Goal: Information Seeking & Learning: Learn about a topic

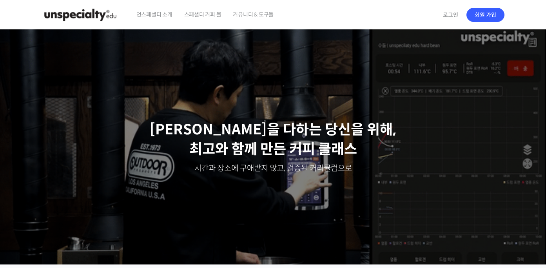
click at [159, 16] on span "언스페셜티 소개" at bounding box center [154, 15] width 36 height 30
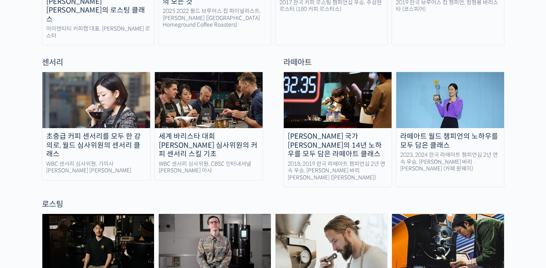
scroll to position [532, 0]
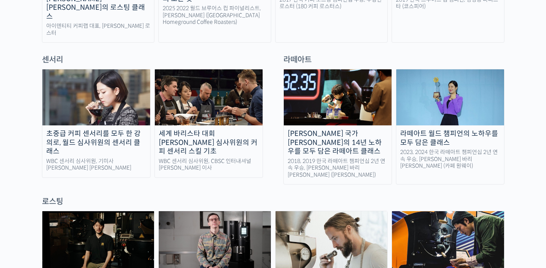
click at [110, 93] on img at bounding box center [96, 97] width 108 height 56
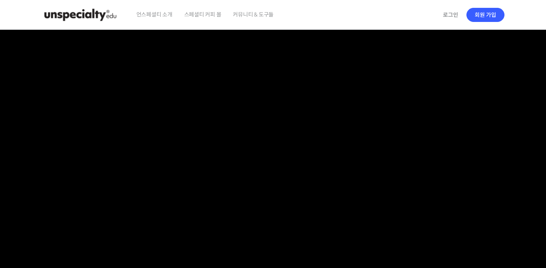
checkbox input "true"
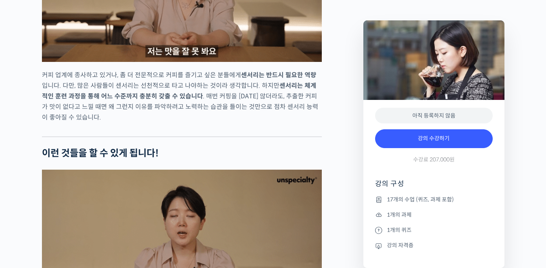
scroll to position [1751, 0]
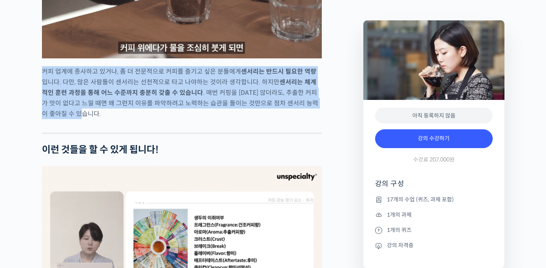
drag, startPoint x: 40, startPoint y: 100, endPoint x: 84, endPoint y: 142, distance: 61.0
click at [84, 119] on p "커피 업계에 종사하고 있거나, 좀 더 전문적으로 커피를 즐기고 싶은 분들에게 센서리는 반드시 필요한 역량 입니다. 다만, 많은 사람들이 센서리…" at bounding box center [182, 92] width 280 height 53
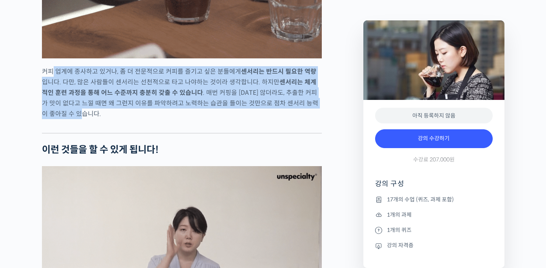
drag, startPoint x: 83, startPoint y: 143, endPoint x: 51, endPoint y: 99, distance: 53.6
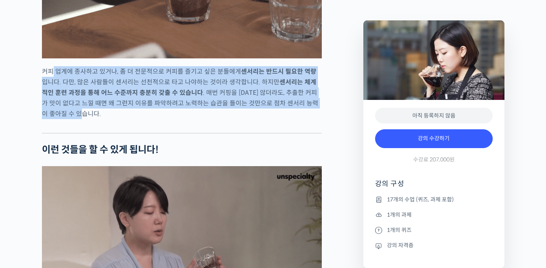
click at [51, 99] on p "커피 업계에 종사하고 있거나, 좀 더 전문적으로 커피를 즐기고 싶은 분들에게 센서리는 반드시 필요한 역량 입니다. 다만, 많은 사람들이 센서리…" at bounding box center [182, 92] width 280 height 53
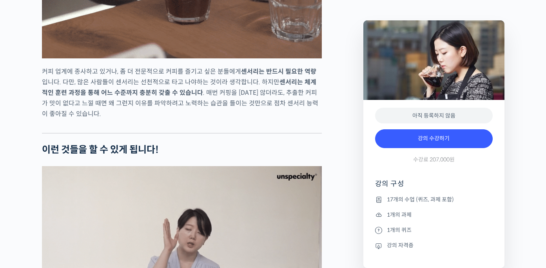
click at [45, 99] on p "커피 업계에 종사하고 있거나, 좀 더 전문적으로 커피를 즐기고 싶은 분들에게 센서리는 반드시 필요한 역량 입니다. 다만, 많은 사람들이 센서리…" at bounding box center [182, 92] width 280 height 53
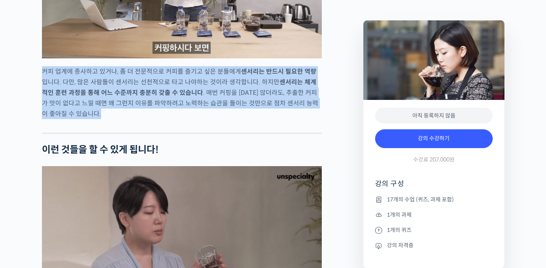
drag, startPoint x: 44, startPoint y: 99, endPoint x: 83, endPoint y: 146, distance: 60.9
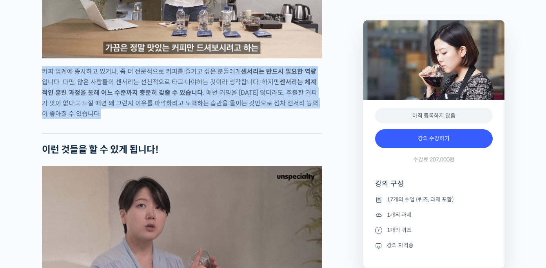
click at [83, 119] on p "커피 업계에 종사하고 있거나, 좀 더 전문적으로 커피를 즐기고 싶은 분들에게 센서리는 반드시 필요한 역량 입니다. 다만, 많은 사람들이 센서리…" at bounding box center [182, 92] width 280 height 53
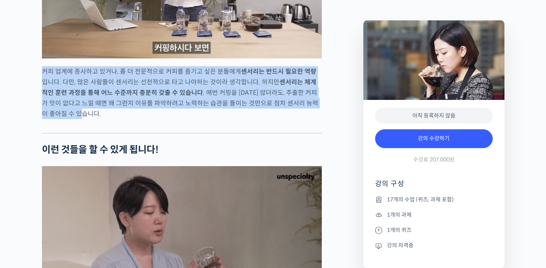
drag, startPoint x: 83, startPoint y: 146, endPoint x: 33, endPoint y: 92, distance: 73.2
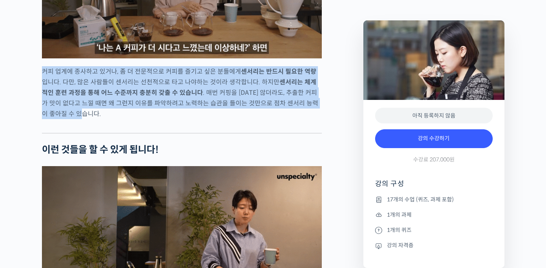
drag, startPoint x: 67, startPoint y: 143, endPoint x: 32, endPoint y: 98, distance: 56.7
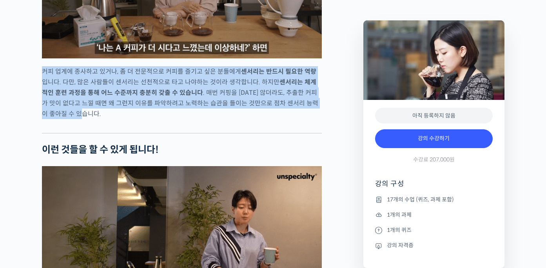
click at [63, 119] on p "커피 업계에 종사하고 있거나, 좀 더 전문적으로 커피를 즐기고 싶은 분들에게 센서리는 반드시 필요한 역량 입니다. 다만, 많은 사람들이 센서리…" at bounding box center [182, 92] width 280 height 53
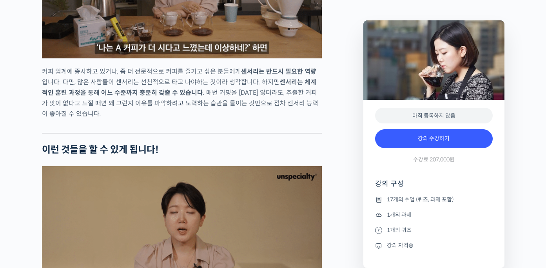
scroll to position [1785, 0]
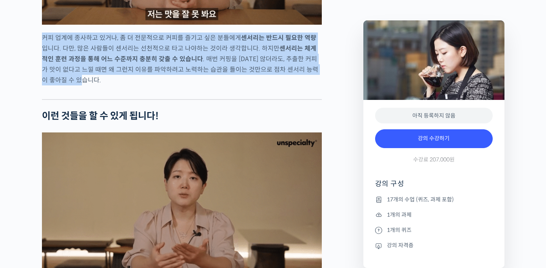
drag, startPoint x: 71, startPoint y: 114, endPoint x: 38, endPoint y: 71, distance: 54.1
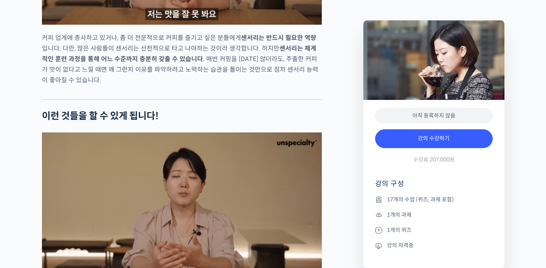
click at [48, 76] on p "커피 업계에 종사하고 있거나, 좀 더 전문적으로 커피를 즐기고 싶은 분들에게 센서리는 반드시 필요한 역량 입니다. 다만, 많은 사람들이 센서리…" at bounding box center [182, 59] width 280 height 53
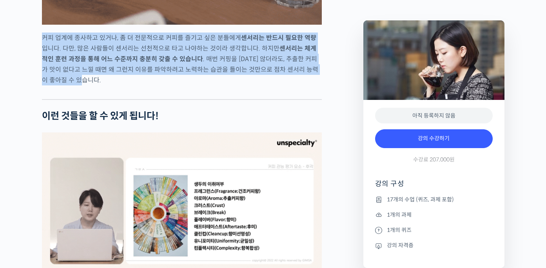
drag, startPoint x: 40, startPoint y: 64, endPoint x: 65, endPoint y: 108, distance: 50.9
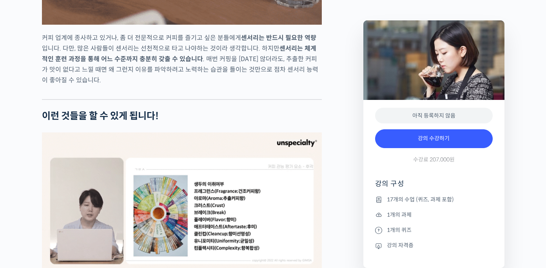
click at [68, 85] on p "커피 업계에 종사하고 있거나, 좀 더 전문적으로 커피를 즐기고 싶은 분들에게 센서리는 반드시 필요한 역량 입니다. 다만, 많은 사람들이 센서리…" at bounding box center [182, 59] width 280 height 53
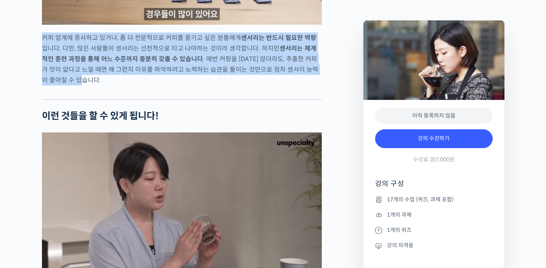
drag, startPoint x: 39, startPoint y: 66, endPoint x: 81, endPoint y: 112, distance: 62.4
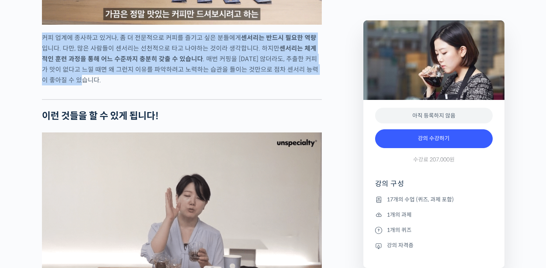
click at [81, 85] on p "커피 업계에 종사하고 있거나, 좀 더 전문적으로 커피를 즐기고 싶은 분들에게 센서리는 반드시 필요한 역량 입니다. 다만, 많은 사람들이 센서리…" at bounding box center [182, 59] width 280 height 53
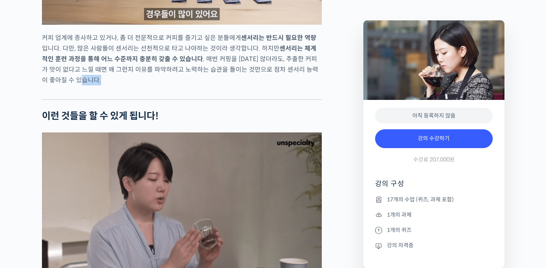
click at [81, 85] on p "커피 업계에 종사하고 있거나, 좀 더 전문적으로 커피를 즐기고 싶은 분들에게 센서리는 반드시 필요한 역량 입니다. 다만, 많은 사람들이 센서리…" at bounding box center [182, 59] width 280 height 53
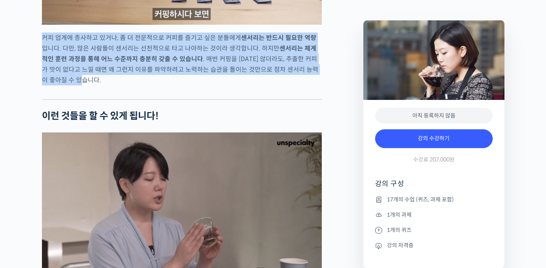
drag, startPoint x: 42, startPoint y: 69, endPoint x: 76, endPoint y: 114, distance: 56.8
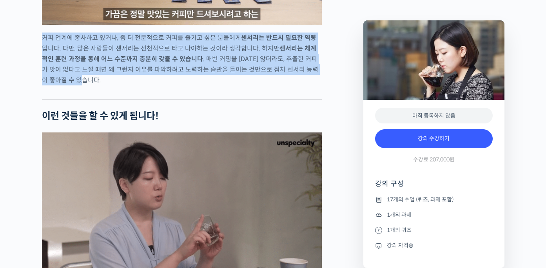
click at [76, 85] on p "커피 업계에 종사하고 있거나, 좀 더 전문적으로 커피를 즐기고 싶은 분들에게 센서리는 반드시 필요한 역량 입니다. 다만, 많은 사람들이 센서리…" at bounding box center [182, 59] width 280 height 53
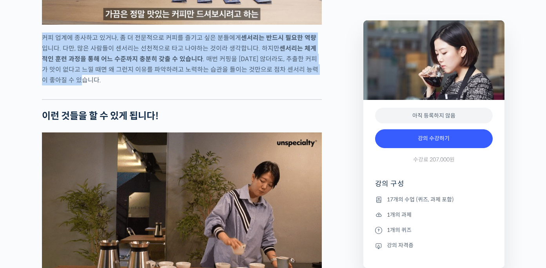
click at [76, 85] on p "커피 업계에 종사하고 있거나, 좀 더 전문적으로 커피를 즐기고 싶은 분들에게 센서리는 반드시 필요한 역량 입니다. 다만, 많은 사람들이 센서리…" at bounding box center [182, 59] width 280 height 53
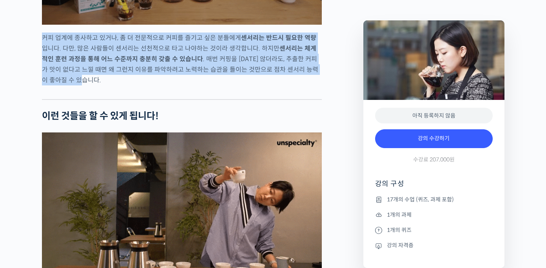
drag, startPoint x: 42, startPoint y: 68, endPoint x: 74, endPoint y: 106, distance: 49.5
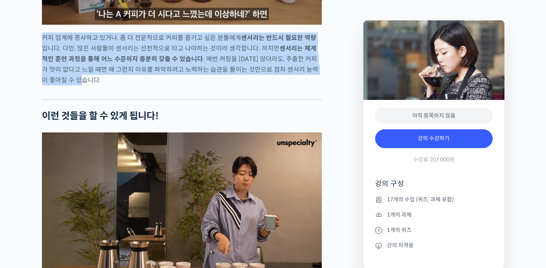
click at [74, 85] on p "커피 업계에 종사하고 있거나, 좀 더 전문적으로 커피를 즐기고 싶은 분들에게 센서리는 반드시 필요한 역량 입니다. 다만, 많은 사람들이 센서리…" at bounding box center [182, 59] width 280 height 53
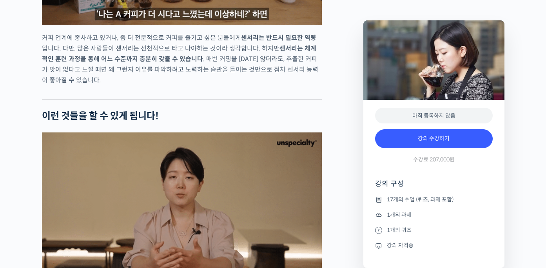
click at [74, 85] on p "커피 업계에 종사하고 있거나, 좀 더 전문적으로 커피를 즐기고 싶은 분들에게 센서리는 반드시 필요한 역량 입니다. 다만, 많은 사람들이 센서리…" at bounding box center [182, 59] width 280 height 53
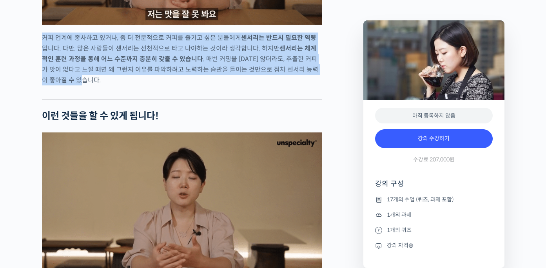
drag, startPoint x: 44, startPoint y: 67, endPoint x: 85, endPoint y: 106, distance: 56.8
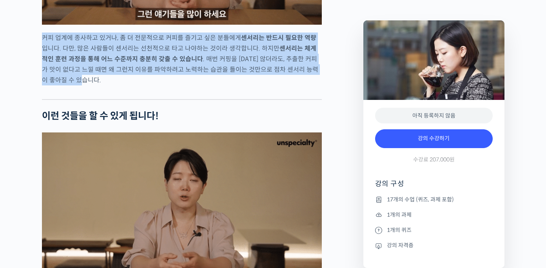
click at [85, 85] on p "커피 업계에 종사하고 있거나, 좀 더 전문적으로 커피를 즐기고 싶은 분들에게 센서리는 반드시 필요한 역량 입니다. 다만, 많은 사람들이 센서리…" at bounding box center [182, 59] width 280 height 53
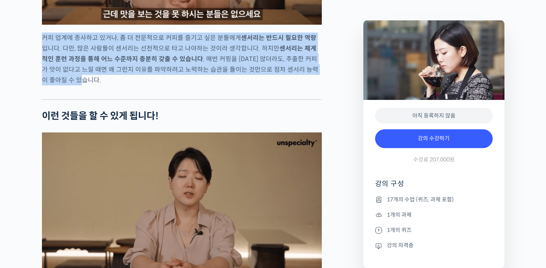
click at [86, 85] on p "커피 업계에 종사하고 있거나, 좀 더 전문적으로 커피를 즐기고 싶은 분들에게 센서리는 반드시 필요한 역량 입니다. 다만, 많은 사람들이 센서리…" at bounding box center [182, 59] width 280 height 53
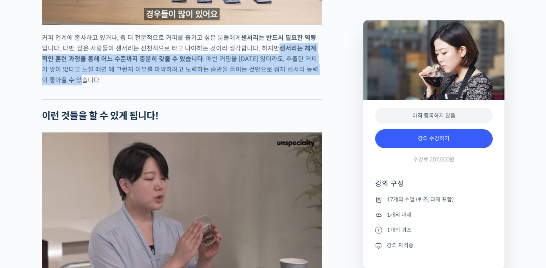
drag, startPoint x: 268, startPoint y: 78, endPoint x: 277, endPoint y: 112, distance: 34.4
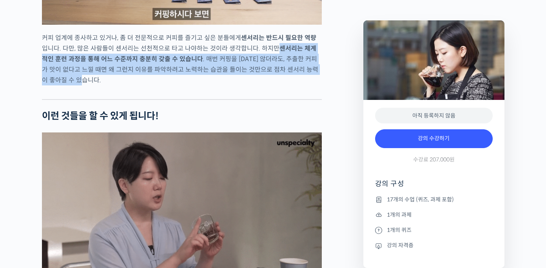
click at [277, 85] on p "커피 업계에 종사하고 있거나, 좀 더 전문적으로 커피를 즐기고 싶은 분들에게 센서리는 반드시 필요한 역량 입니다. 다만, 많은 사람들이 센서리…" at bounding box center [182, 59] width 280 height 53
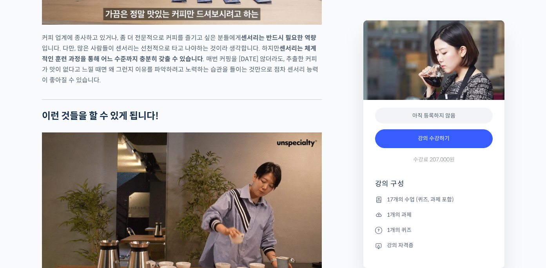
click at [162, 99] on div at bounding box center [182, 93] width 280 height 12
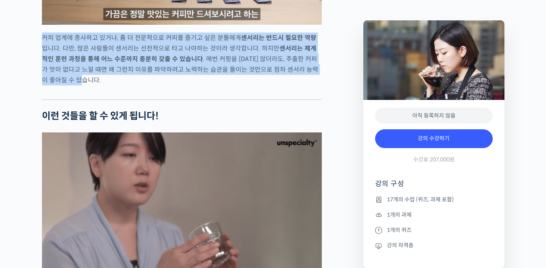
drag, startPoint x: 43, startPoint y: 67, endPoint x: 118, endPoint y: 105, distance: 83.8
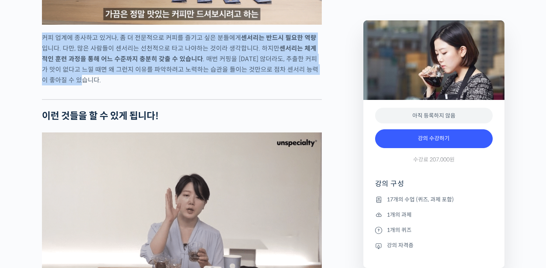
click at [118, 85] on p "커피 업계에 종사하고 있거나, 좀 더 전문적으로 커피를 즐기고 싶은 분들에게 센서리는 반드시 필요한 역량 입니다. 다만, 많은 사람들이 센서리…" at bounding box center [182, 59] width 280 height 53
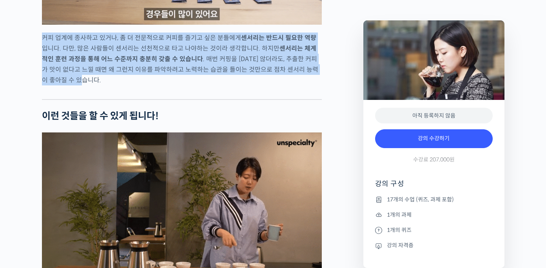
click at [118, 85] on p "커피 업계에 종사하고 있거나, 좀 더 전문적으로 커피를 즐기고 싶은 분들에게 센서리는 반드시 필요한 역량 입니다. 다만, 많은 사람들이 센서리…" at bounding box center [182, 59] width 280 height 53
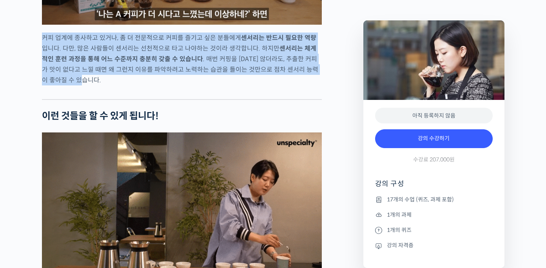
drag, startPoint x: 39, startPoint y: 64, endPoint x: 91, endPoint y: 114, distance: 72.3
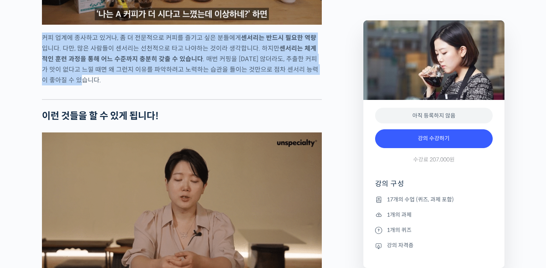
click at [98, 85] on p "커피 업계에 종사하고 있거나, 좀 더 전문적으로 커피를 즐기고 싶은 분들에게 센서리는 반드시 필요한 역량 입니다. 다만, 많은 사람들이 센서리…" at bounding box center [182, 59] width 280 height 53
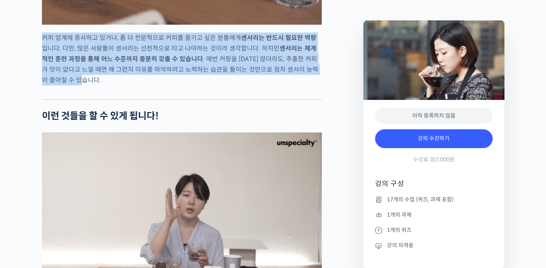
drag, startPoint x: 44, startPoint y: 67, endPoint x: 94, endPoint y: 114, distance: 68.7
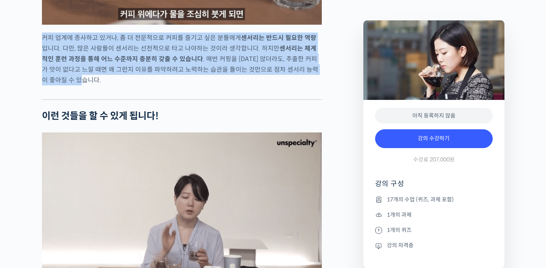
click at [94, 85] on p "커피 업계에 종사하고 있거나, 좀 더 전문적으로 커피를 즐기고 싶은 분들에게 센서리는 반드시 필요한 역량 입니다. 다만, 많은 사람들이 센서리…" at bounding box center [182, 59] width 280 height 53
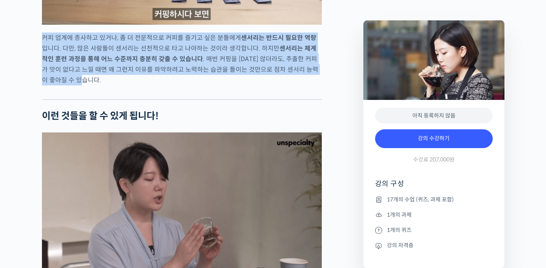
click at [94, 85] on p "커피 업계에 종사하고 있거나, 좀 더 전문적으로 커피를 즐기고 싶은 분들에게 센서리는 반드시 필요한 역량 입니다. 다만, 많은 사람들이 센서리…" at bounding box center [182, 59] width 280 height 53
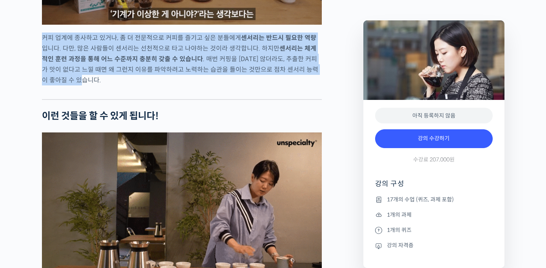
drag, startPoint x: 40, startPoint y: 65, endPoint x: 88, endPoint y: 110, distance: 65.2
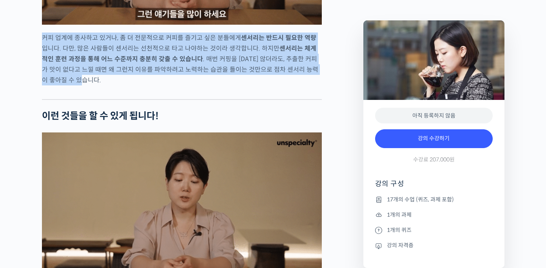
click at [105, 85] on p "커피 업계에 종사하고 있거나, 좀 더 전문적으로 커피를 즐기고 싶은 분들에게 센서리는 반드시 필요한 역량 입니다. 다만, 많은 사람들이 센서리…" at bounding box center [182, 59] width 280 height 53
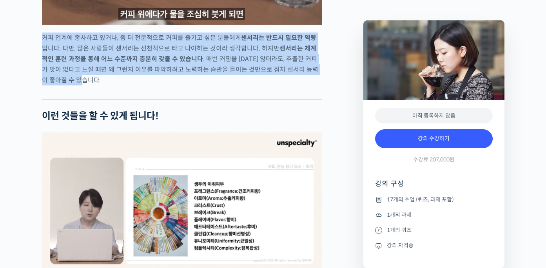
drag, startPoint x: 43, startPoint y: 66, endPoint x: 98, endPoint y: 108, distance: 69.0
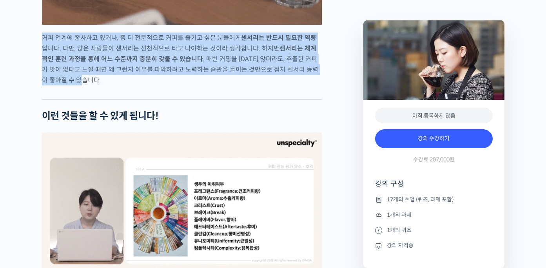
click at [98, 85] on p "커피 업계에 종사하고 있거나, 좀 더 전문적으로 커피를 즐기고 싶은 분들에게 센서리는 반드시 필요한 역량 입니다. 다만, 많은 사람들이 센서리…" at bounding box center [182, 59] width 280 height 53
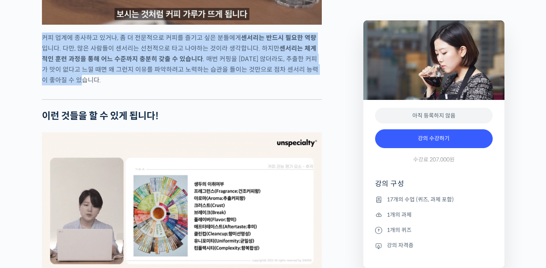
click at [98, 85] on p "커피 업계에 종사하고 있거나, 좀 더 전문적으로 커피를 즐기고 싶은 분들에게 센서리는 반드시 필요한 역량 입니다. 다만, 많은 사람들이 센서리…" at bounding box center [182, 59] width 280 height 53
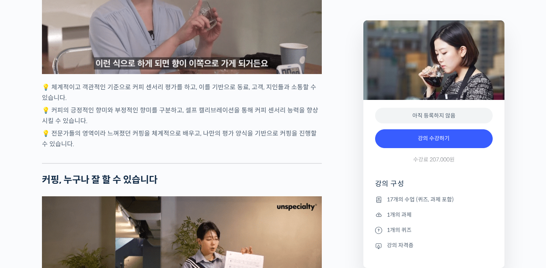
scroll to position [2026, 0]
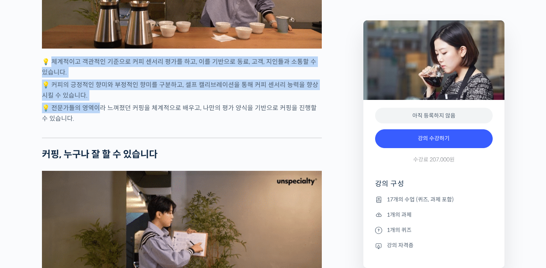
drag, startPoint x: 51, startPoint y: 89, endPoint x: 98, endPoint y: 140, distance: 69.3
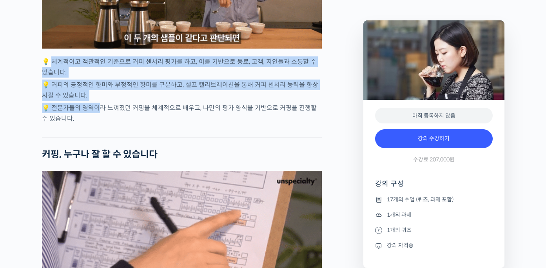
click at [98, 124] on p "💡 전문가들의 영역이라 느껴졌던 커핑을 체계적으로 배우고, 나만의 평가 양식을 기반으로 커핑을 진행할 수 있습니다." at bounding box center [182, 113] width 280 height 21
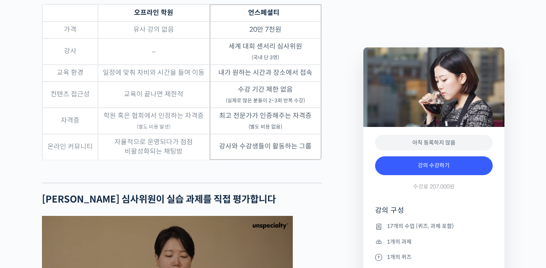
scroll to position [2607, 0]
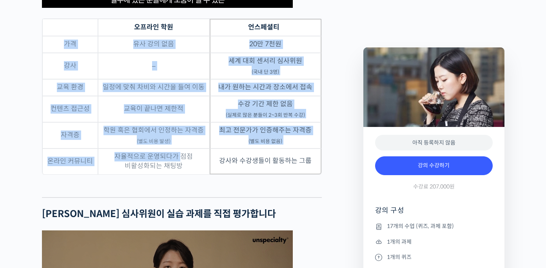
drag, startPoint x: 67, startPoint y: 72, endPoint x: 179, endPoint y: 188, distance: 162.1
click at [180, 174] on tbody "가격 유사 강의 없음 20만 7천원 강사 – 세계 대회 센서리 심사위원 (국내 단 3명) 교육 환경 일정에 맞춰 차비와 시간을 들여 이동 내가…" at bounding box center [181, 105] width 279 height 138
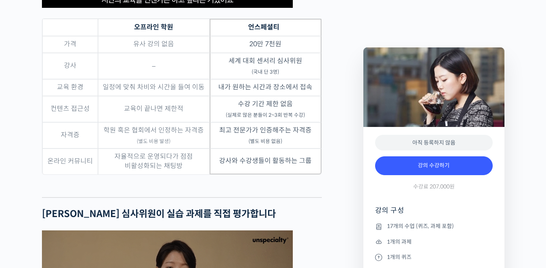
click at [199, 197] on div at bounding box center [182, 191] width 280 height 12
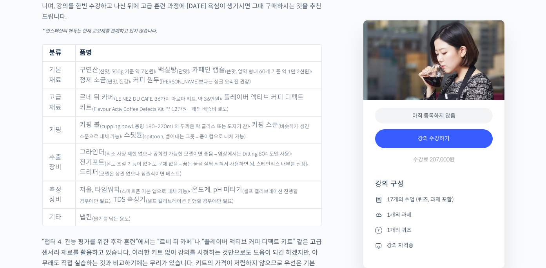
scroll to position [3909, 0]
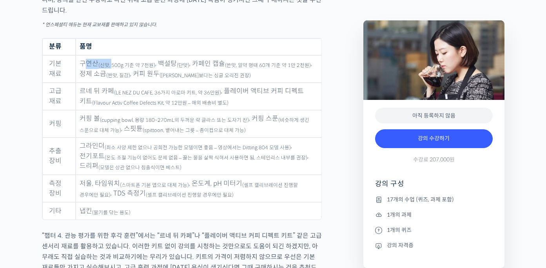
drag, startPoint x: 84, startPoint y: 74, endPoint x: 111, endPoint y: 74, distance: 27.0
click at [111, 74] on td "구연산 (신맛, 500g 기준 약 7천원) , 백설탕 (단맛) , 카페인 캡슐 (쓴맛, 알약 형태 60개 기준 약 1만 2천원) , 정제 소금…" at bounding box center [198, 68] width 245 height 27
click at [137, 79] on td "구연산 (신맛, 500g 기준 약 7천원) , 백설탕 (단맛) , 카페인 캡슐 (쓴맛, 알약 형태 60개 기준 약 1만 2천원) , 정제 소금…" at bounding box center [198, 68] width 245 height 27
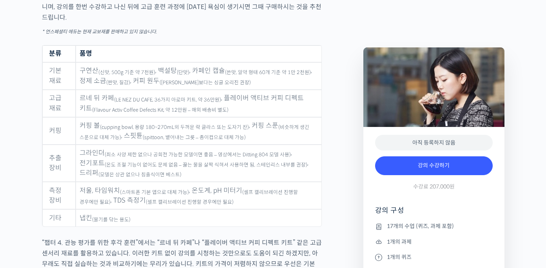
scroll to position [3901, 0]
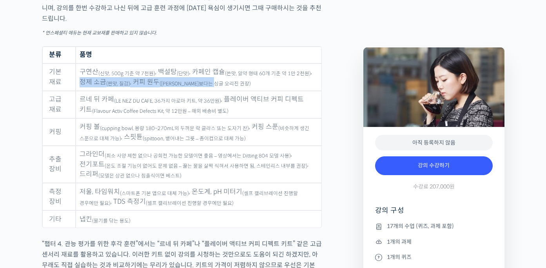
drag, startPoint x: 78, startPoint y: 90, endPoint x: 130, endPoint y: 94, distance: 52.6
click at [130, 91] on td "구연산 (신맛, 500g 기준 약 7천원) , 백설탕 (단맛) , 카페인 캡슐 (쓴맛, 알약 형태 60개 기준 약 1만 2천원) , 정제 소금…" at bounding box center [198, 76] width 245 height 27
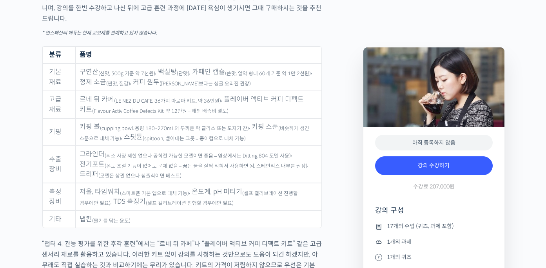
click at [138, 104] on td "르네 뒤 카페 (LE NEZ DU CAFE, 36가지 아로마 키트, 약 36만원) , 플레이버 액티브 커피 디펙트 키트 (Flavour Act…" at bounding box center [198, 104] width 245 height 27
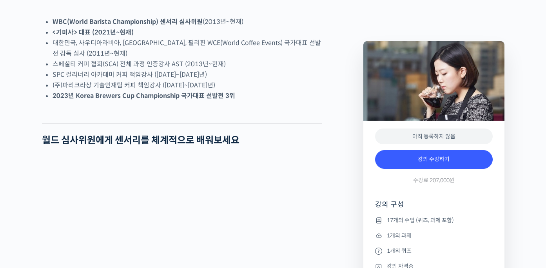
scroll to position [487, 0]
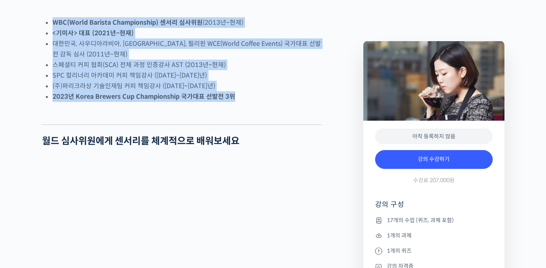
drag, startPoint x: 232, startPoint y: 125, endPoint x: 52, endPoint y: 58, distance: 191.8
click at [81, 60] on li "대한민국, 사우디아라비아, [GEOGRAPHIC_DATA], 필리핀 WCE(World Coffee Events) 국가대표 선발전 감독 심사 (…" at bounding box center [187, 48] width 269 height 21
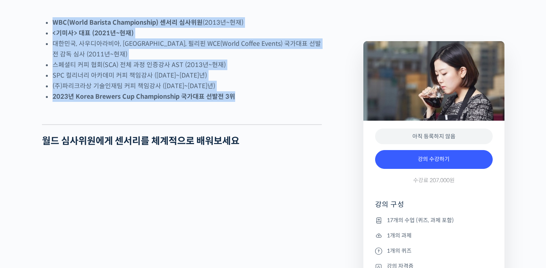
drag, startPoint x: 43, startPoint y: 53, endPoint x: 163, endPoint y: 136, distance: 145.5
click at [207, 101] on strong "2023년 Korea Brewers Cup Championship 국가대표 선발전 3위" at bounding box center [144, 96] width 183 height 8
drag, startPoint x: 239, startPoint y: 123, endPoint x: 51, endPoint y: 51, distance: 201.4
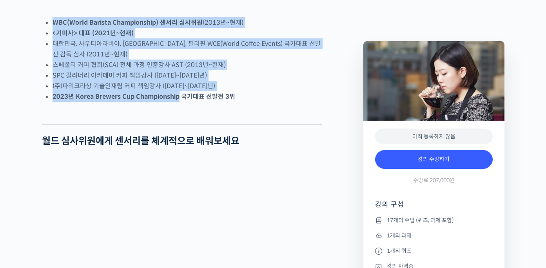
drag, startPoint x: 51, startPoint y: 51, endPoint x: 179, endPoint y: 123, distance: 147.0
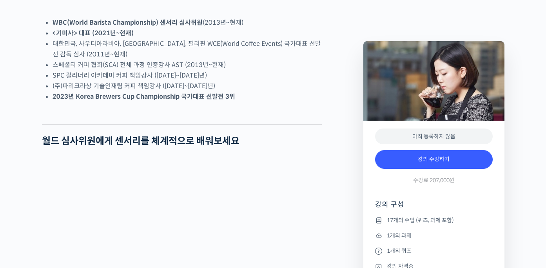
click at [211, 101] on strong "2023년 Korea Brewers Cup Championship 국가대표 선발전 3위" at bounding box center [144, 96] width 183 height 8
click at [241, 102] on li "2023년 Korea Brewers Cup Championship 국가대표 선발전 3위" at bounding box center [187, 96] width 269 height 11
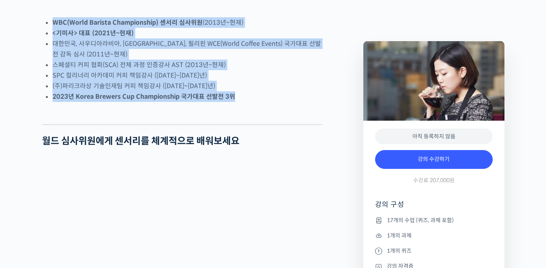
drag, startPoint x: 251, startPoint y: 133, endPoint x: 42, endPoint y: 49, distance: 224.7
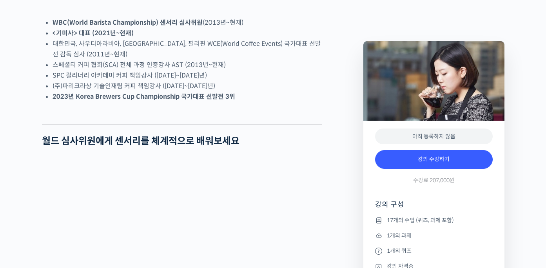
click at [95, 37] on strong "<기미사> 대표 (2021년~현재)" at bounding box center [93, 33] width 81 height 8
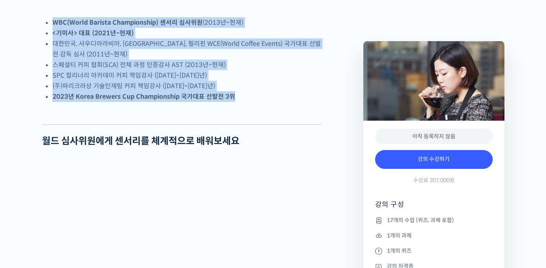
drag, startPoint x: 46, startPoint y: 48, endPoint x: 198, endPoint y: 135, distance: 174.6
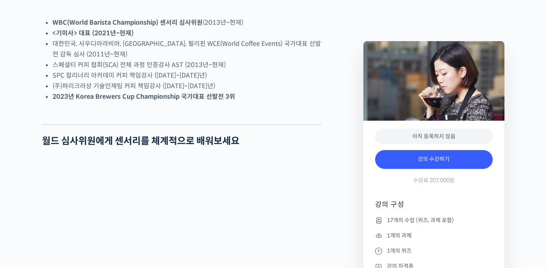
click at [235, 102] on li "2023년 Korea Brewers Cup Championship 국가대표 선발전 3위" at bounding box center [187, 96] width 269 height 11
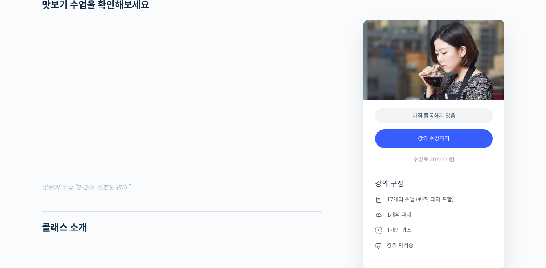
scroll to position [846, 0]
